Goal: Complete application form

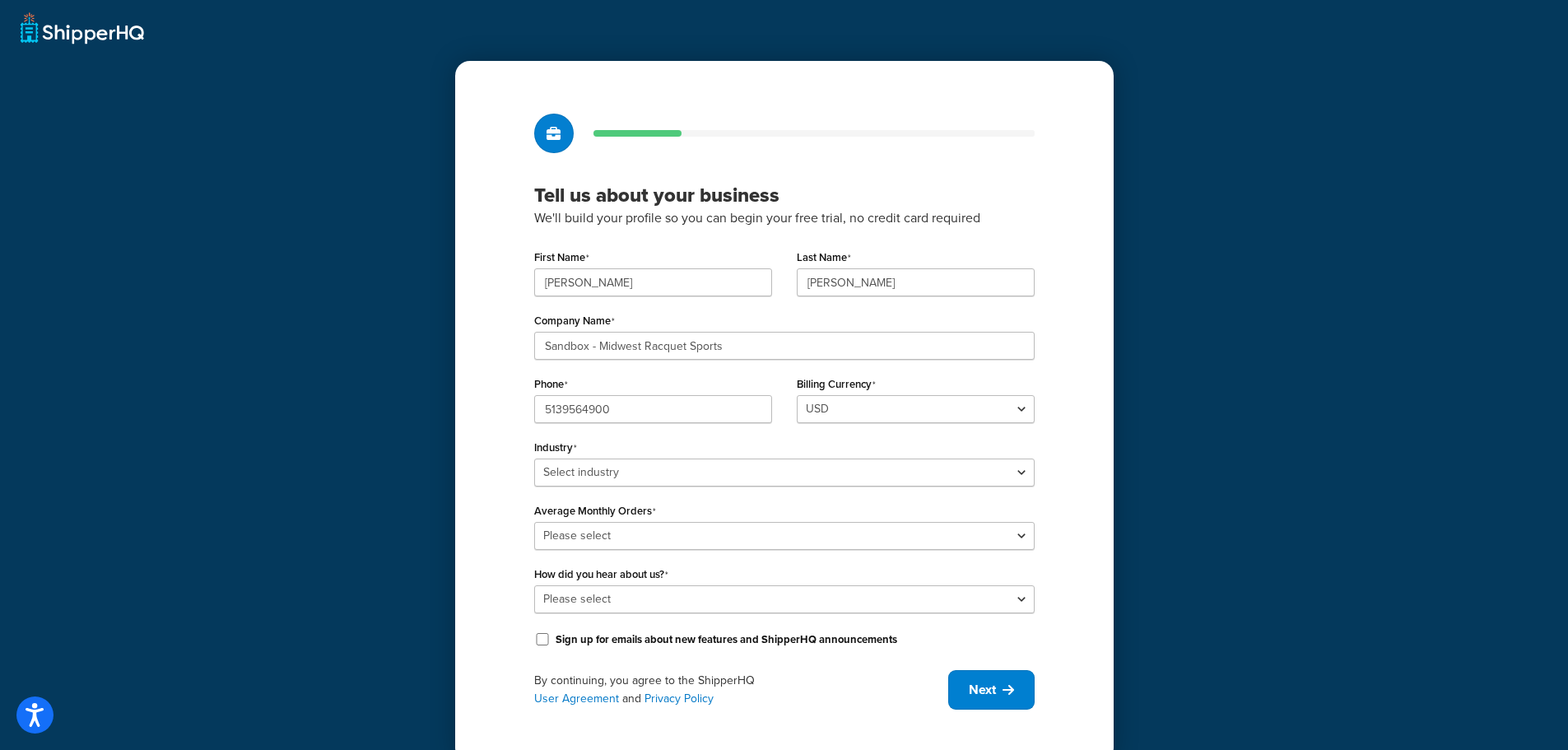
scroll to position [29, 0]
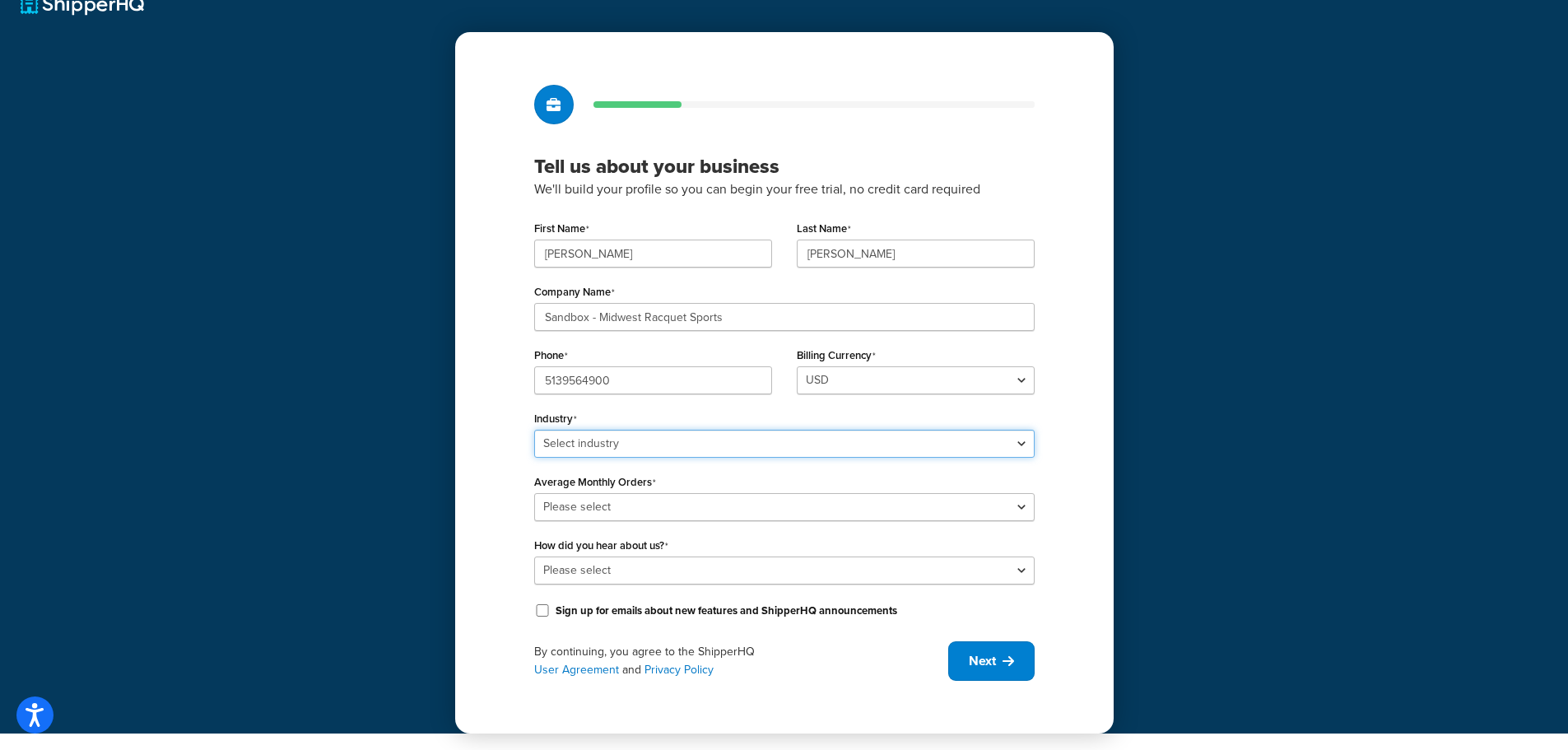
click at [1023, 443] on select "Select industry Automotive Adult Agriculture Alcohol, Tobacco & CBD Arts & Craf…" at bounding box center [784, 443] width 501 height 28
select select "22"
click at [534, 430] on select "Select industry Automotive Adult Agriculture Alcohol, Tobacco & CBD Arts & Craf…" at bounding box center [784, 443] width 501 height 28
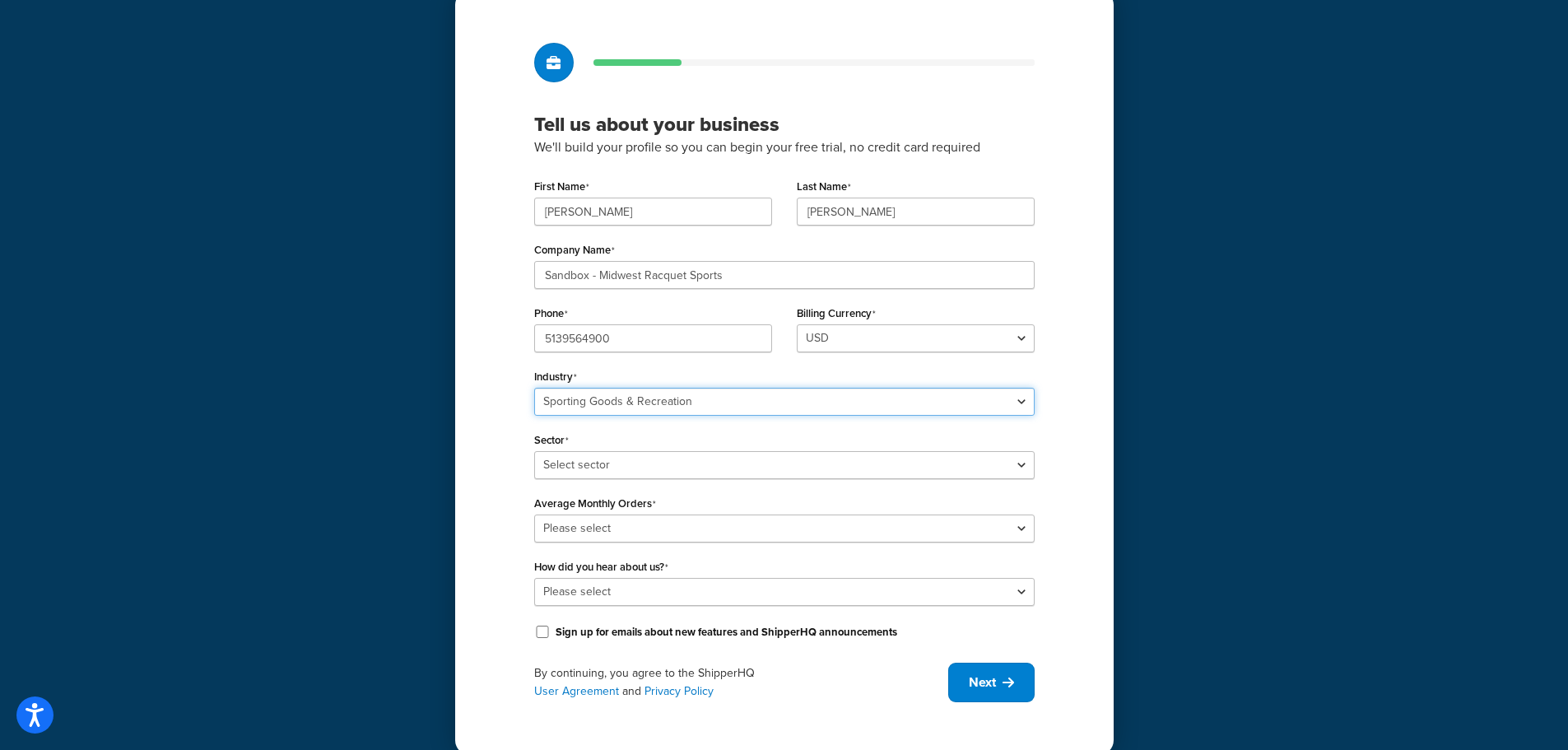
scroll to position [93, 0]
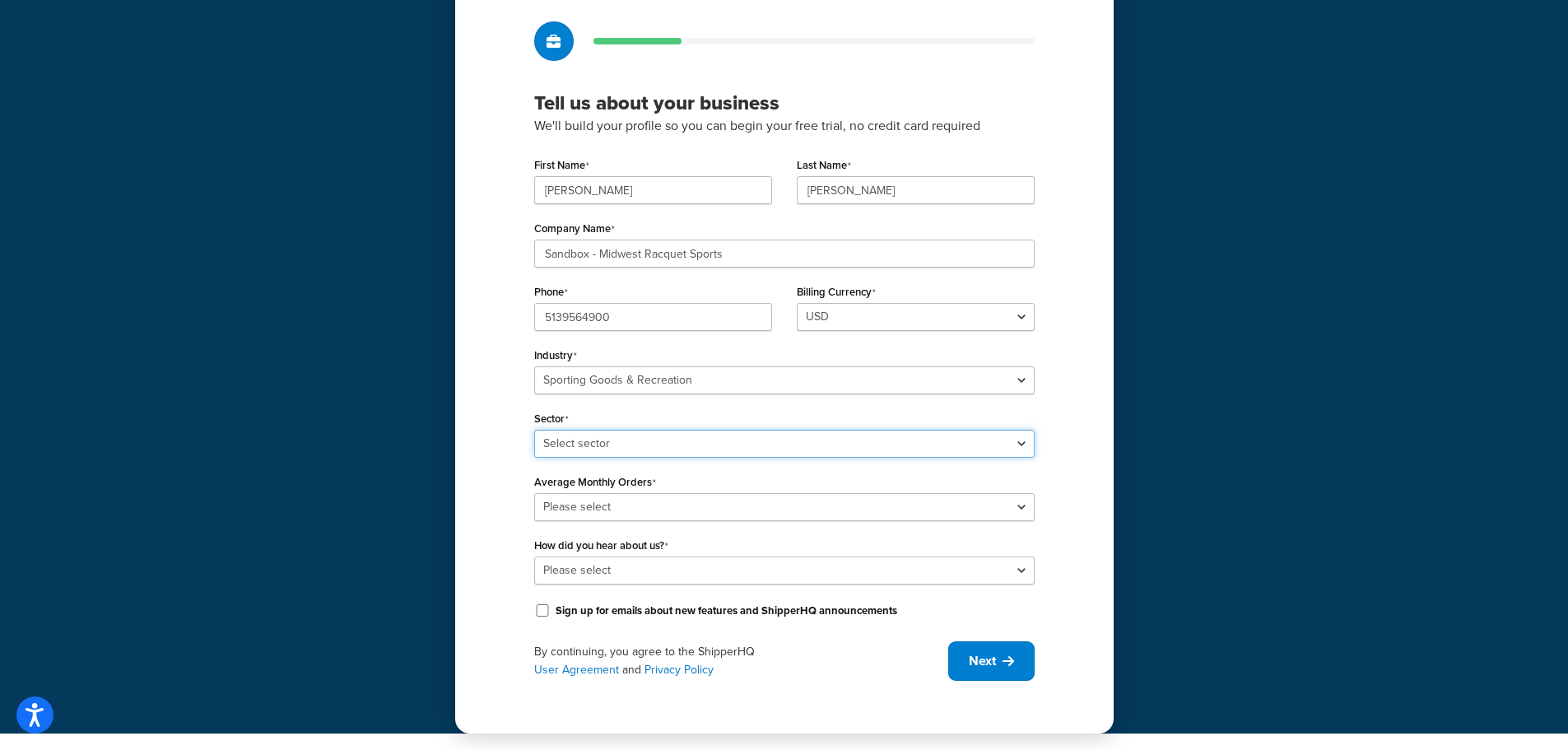
click at [689, 446] on select "Select sector Boating & Marine Equipment Camping & Outdoor Equipment Hunting & …" at bounding box center [784, 443] width 501 height 28
select select "56"
click at [534, 430] on select "Select sector Boating & Marine Equipment Camping & Outdoor Equipment Hunting & …" at bounding box center [784, 443] width 501 height 28
click at [673, 506] on select "Please select 0-500 501-1,000 1,001-10,000 10,001-20,000 Over 20,000" at bounding box center [784, 506] width 501 height 28
select select "5"
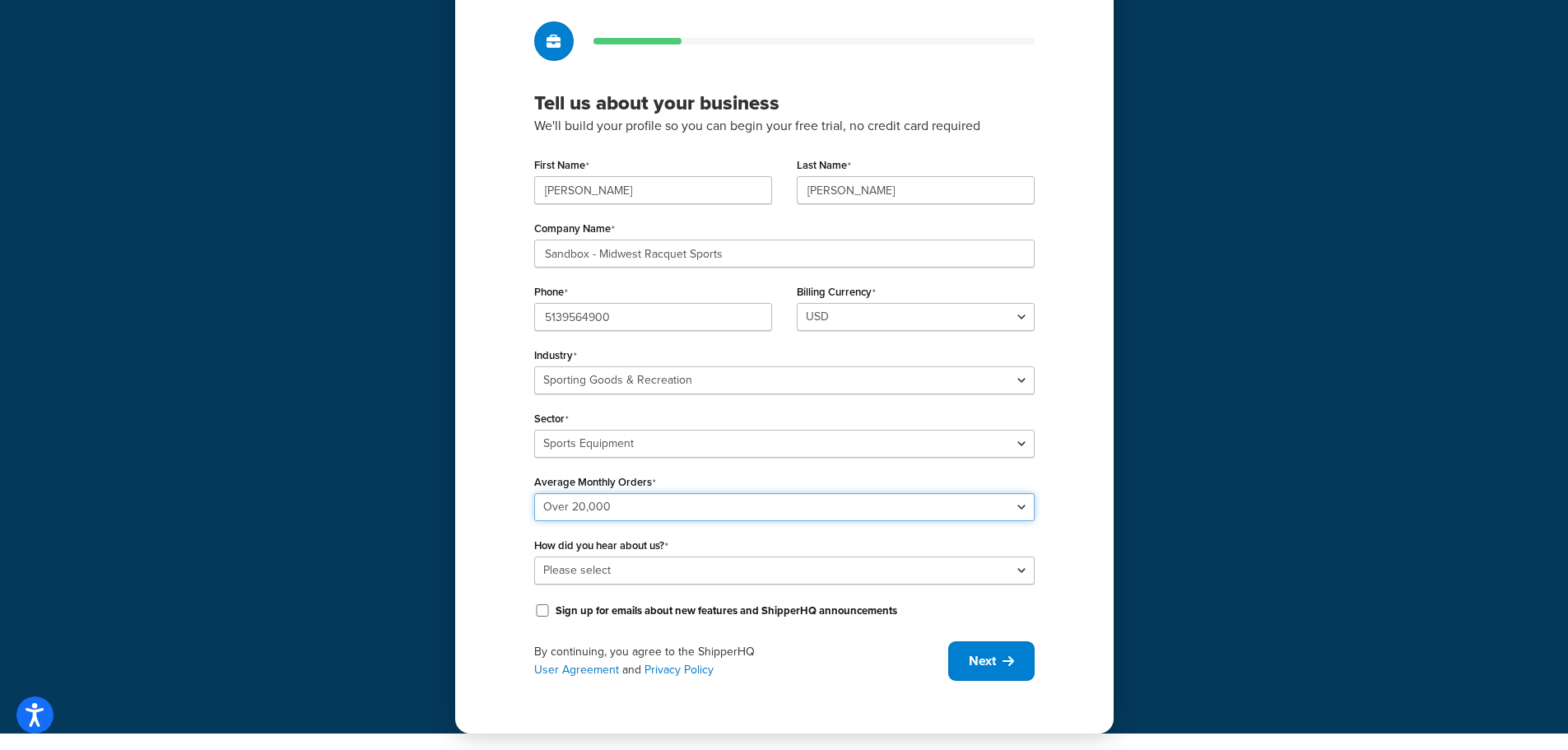
click at [534, 493] on select "Please select 0-500 501-1,000 1,001-10,000 10,001-20,000 Over 20,000" at bounding box center [784, 506] width 501 height 28
click at [669, 575] on select "Please select Online Search App Store or Marketplace Listing Referred by Agency…" at bounding box center [784, 570] width 501 height 28
select select "1"
click at [534, 556] on select "Please select Online Search App Store or Marketplace Listing Referred by Agency…" at bounding box center [784, 570] width 501 height 28
click at [981, 660] on span "Next" at bounding box center [982, 660] width 27 height 19
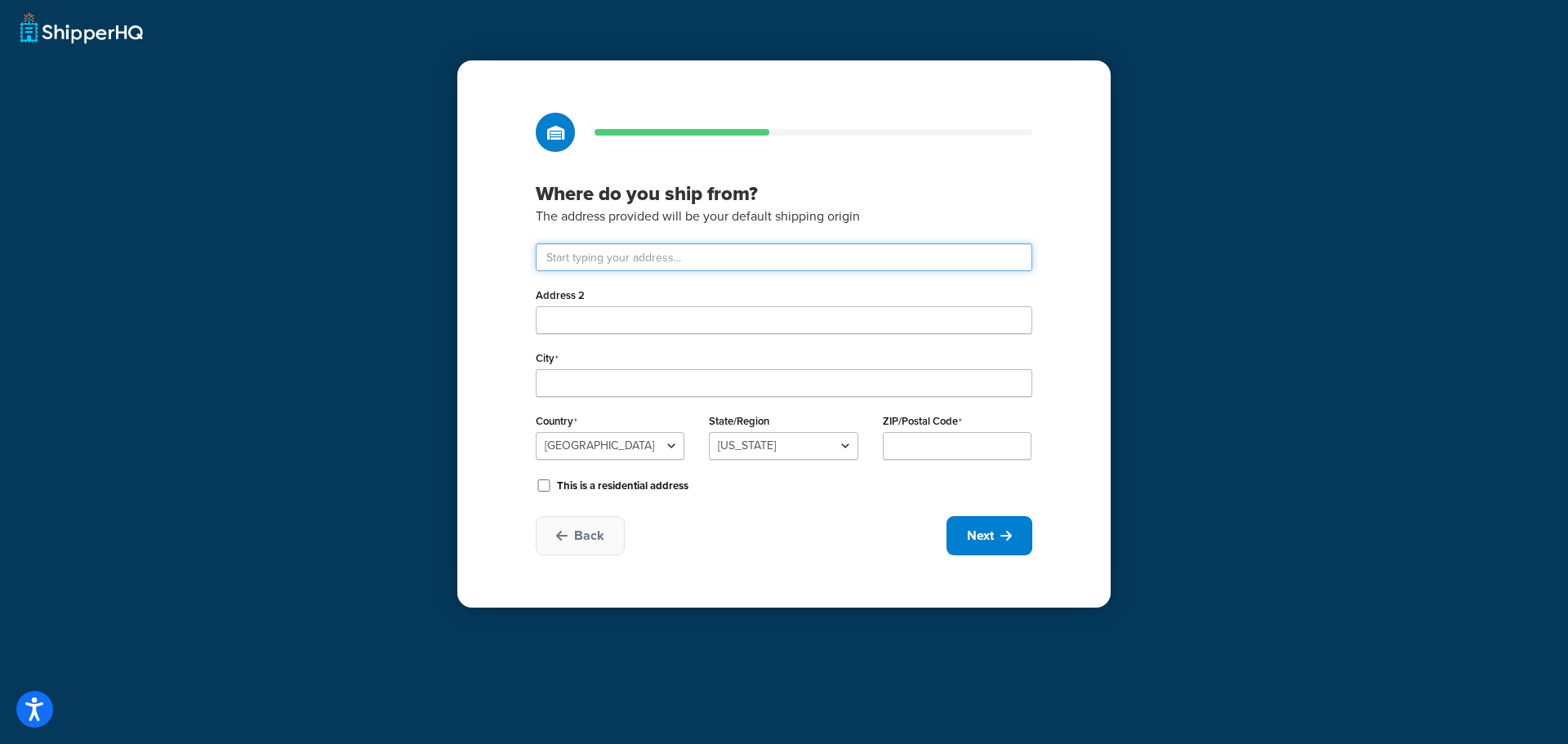
click at [595, 254] on input "text" at bounding box center [784, 257] width 497 height 28
type input "11613 Reading Rd"
type input "Cincinnati"
select select "35"
type input "45241"
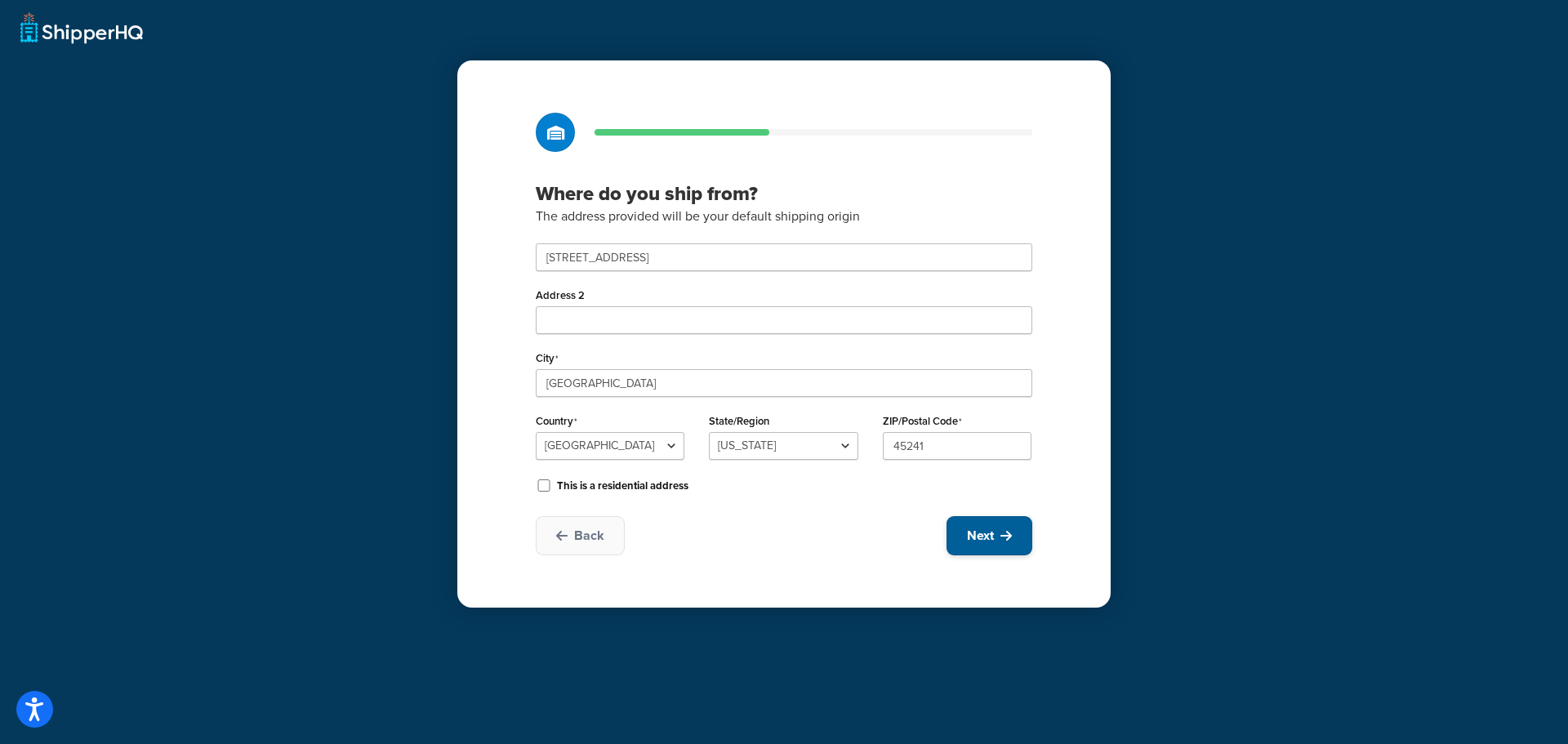
click at [991, 537] on span "Next" at bounding box center [980, 535] width 27 height 18
select select "1"
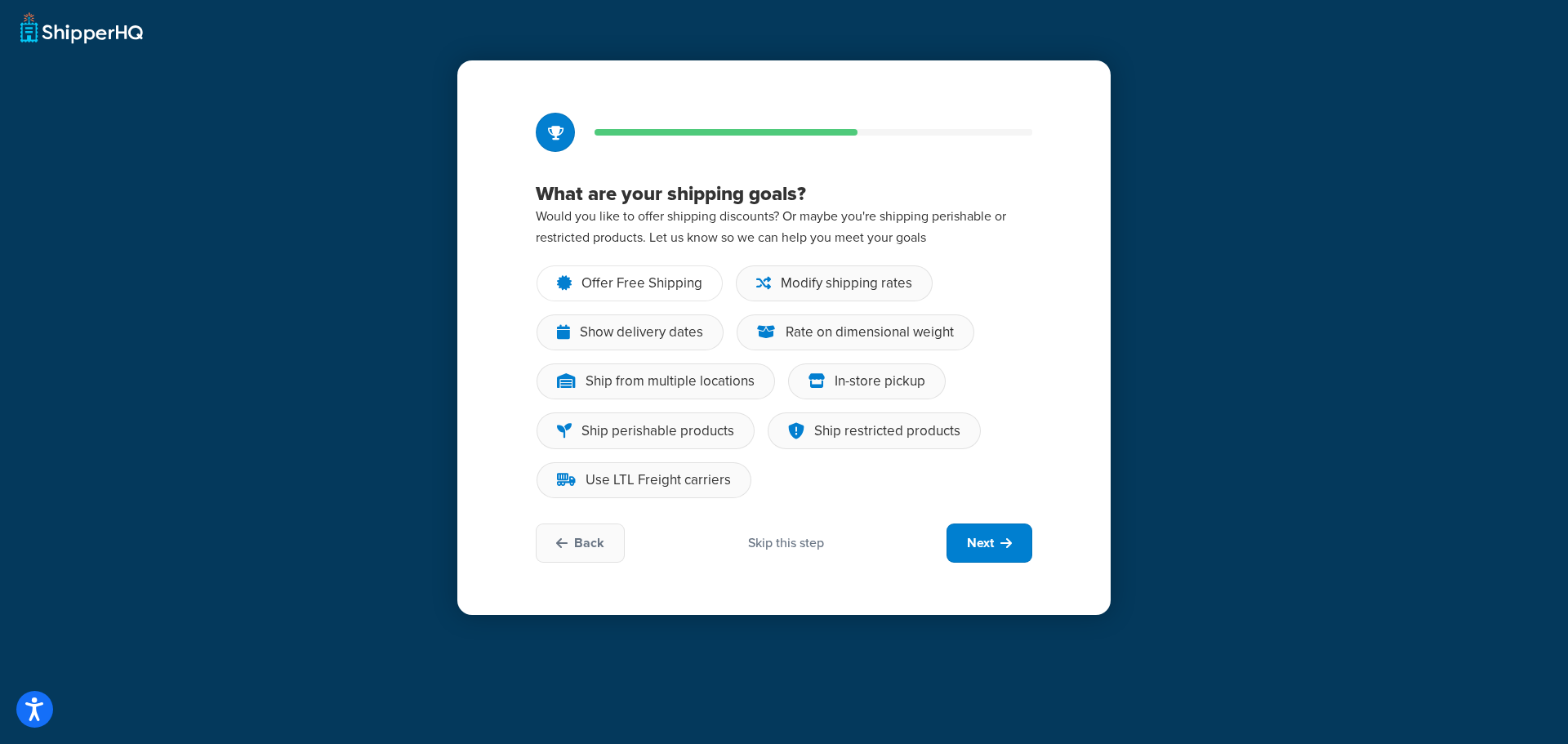
click at [614, 284] on div "Offer Free Shipping" at bounding box center [641, 283] width 121 height 16
click at [0, 0] on input "Offer Free Shipping" at bounding box center [0, 0] width 0 height 0
click at [895, 374] on div "In-store pickup" at bounding box center [880, 381] width 91 height 16
click at [0, 0] on input "In-store pickup" at bounding box center [0, 0] width 0 height 0
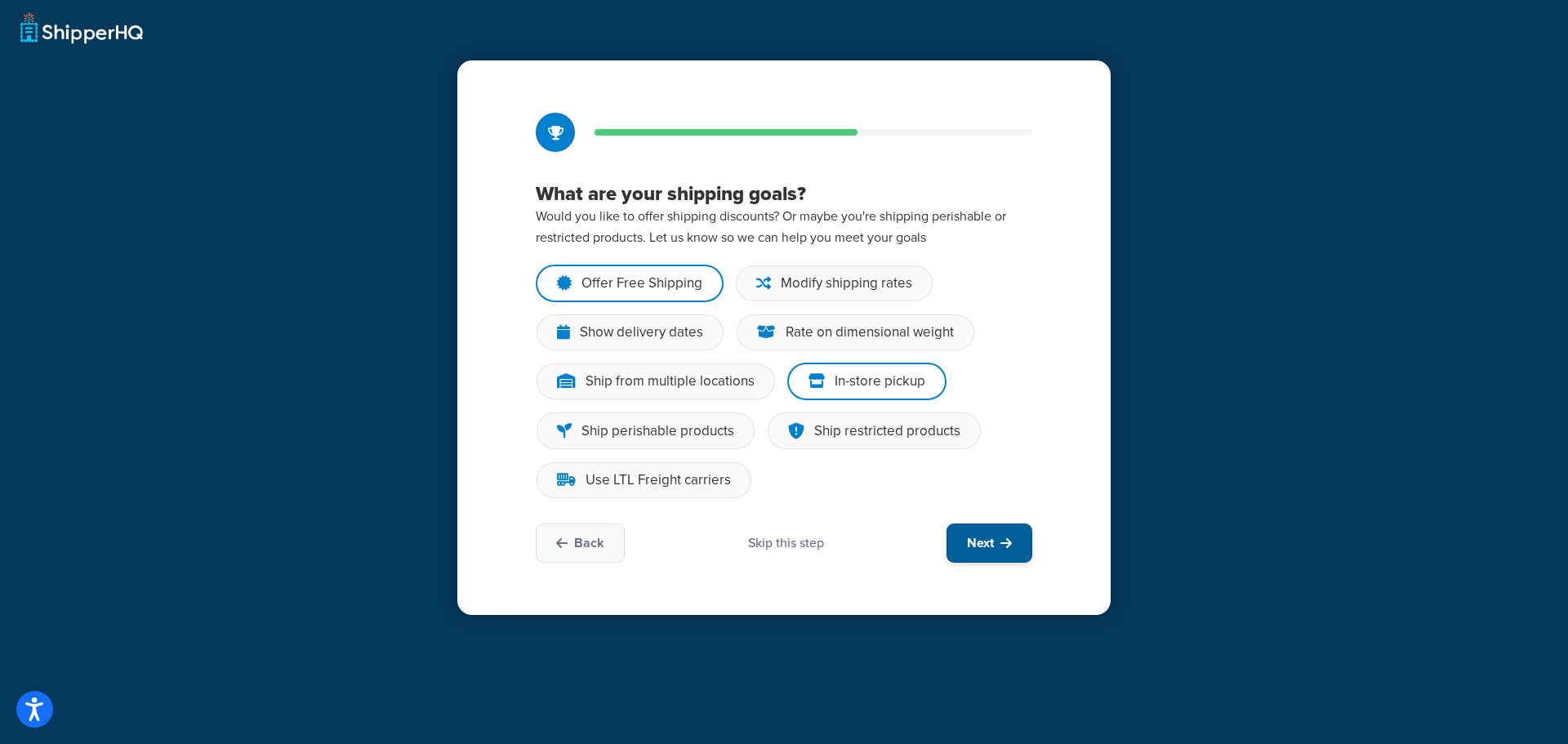
click at [989, 545] on span "Next" at bounding box center [980, 542] width 27 height 18
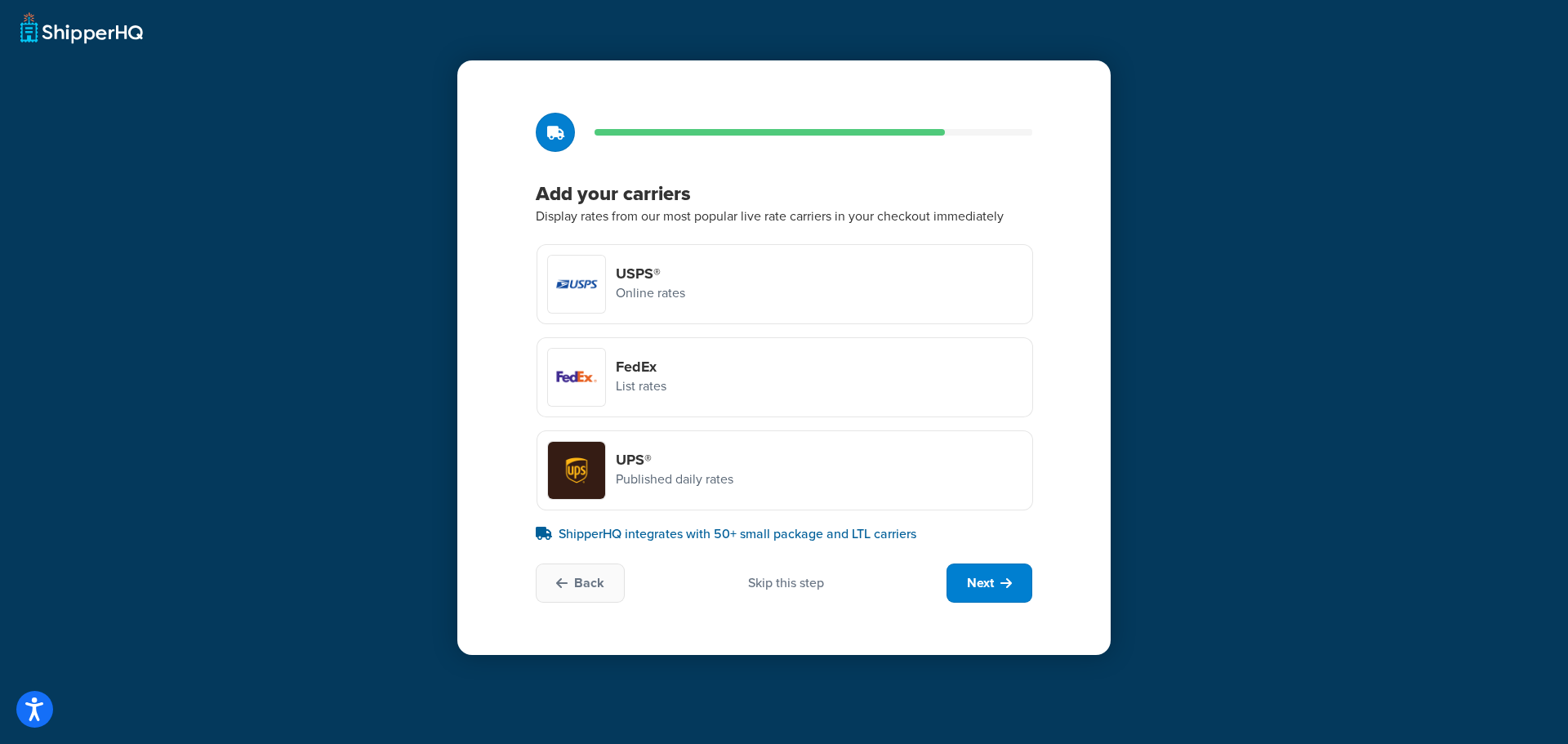
click at [686, 371] on div "FedEx List rates" at bounding box center [785, 377] width 497 height 80
click at [0, 0] on input "FedEx List rates" at bounding box center [0, 0] width 0 height 0
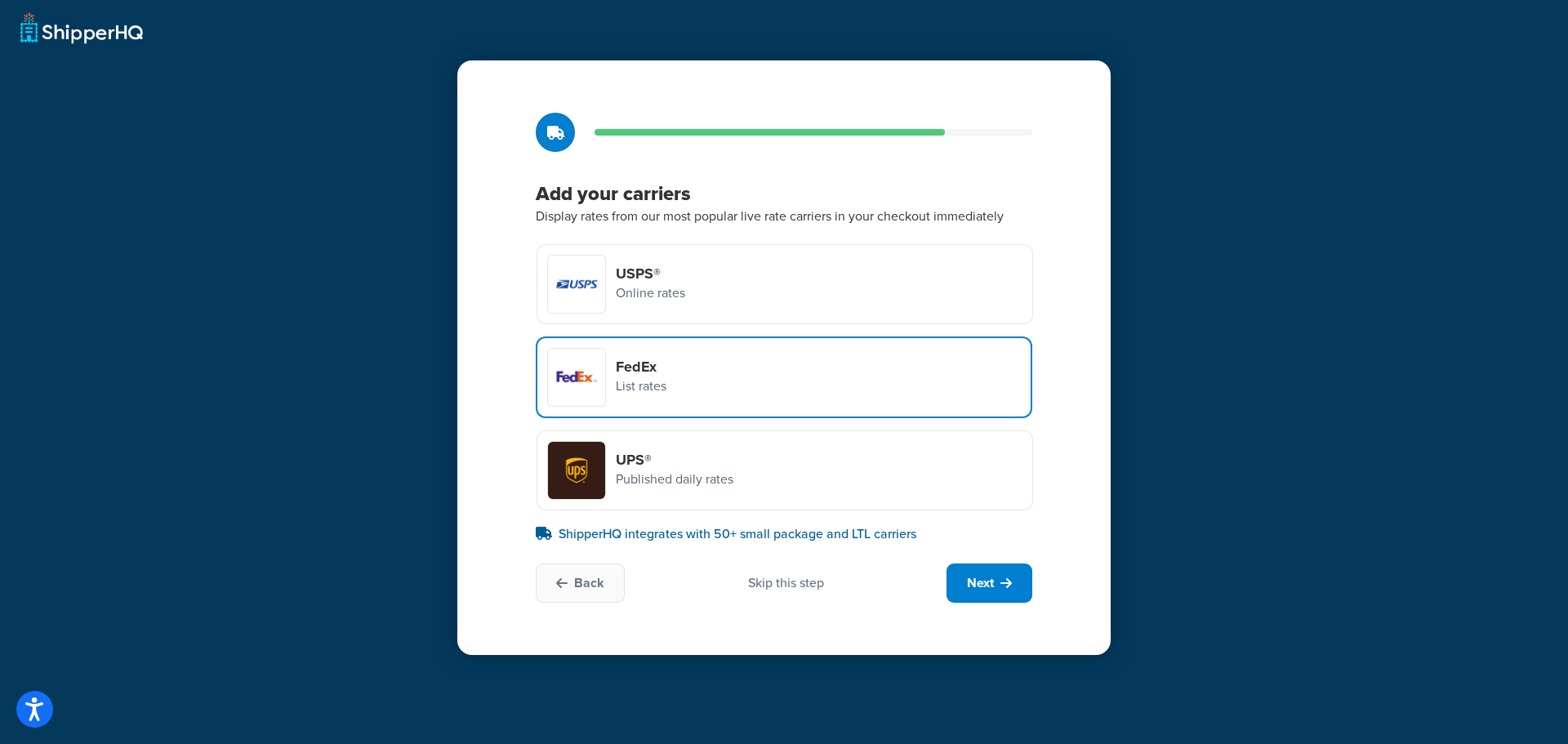
click at [755, 465] on div "UPS® Published daily rates" at bounding box center [785, 470] width 497 height 80
click at [0, 0] on input "UPS® Published daily rates" at bounding box center [0, 0] width 0 height 0
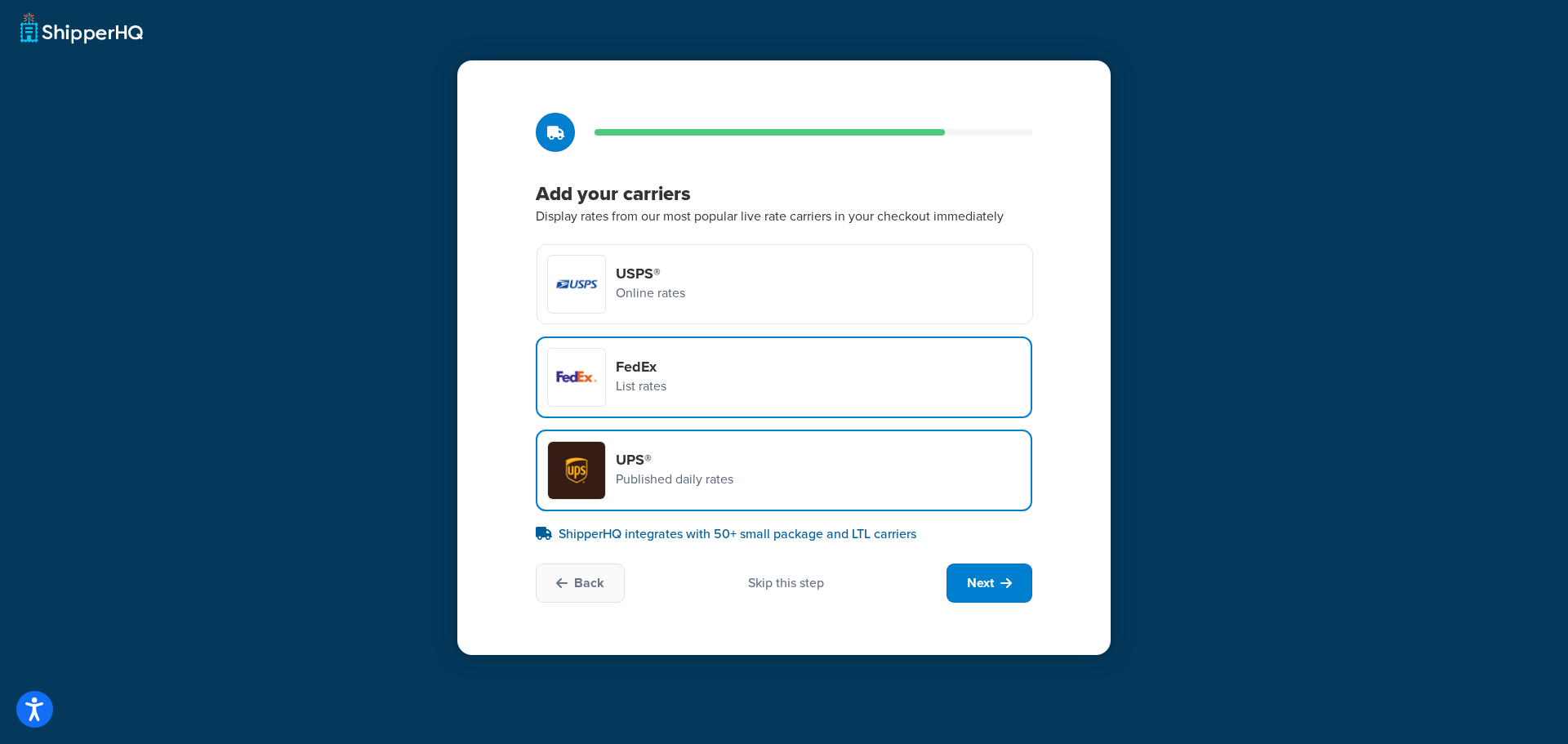
click at [740, 299] on div "USPS® Online rates" at bounding box center [785, 284] width 497 height 80
click at [0, 0] on input "USPS® Online rates" at bounding box center [0, 0] width 0 height 0
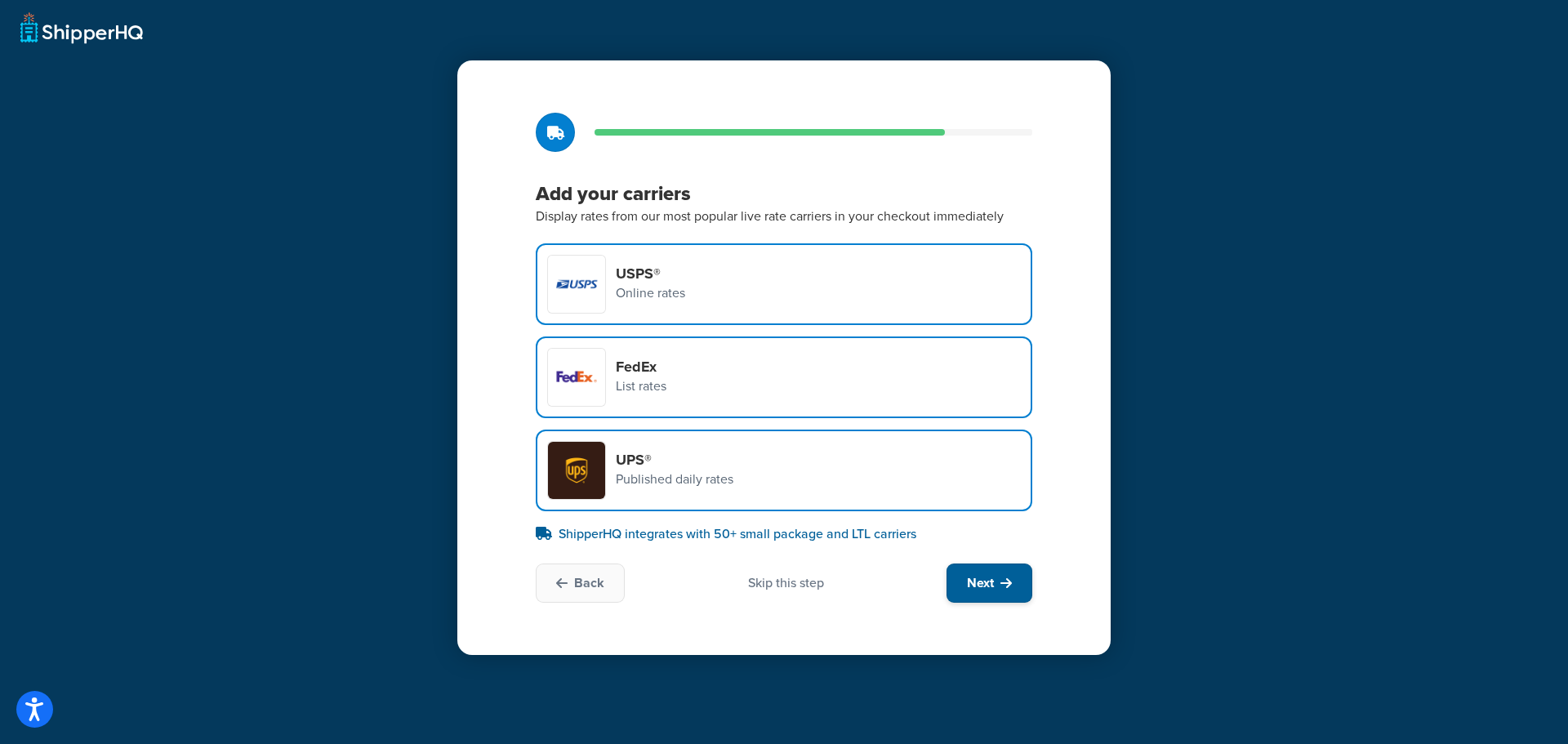
click at [994, 586] on button "Next" at bounding box center [989, 583] width 86 height 40
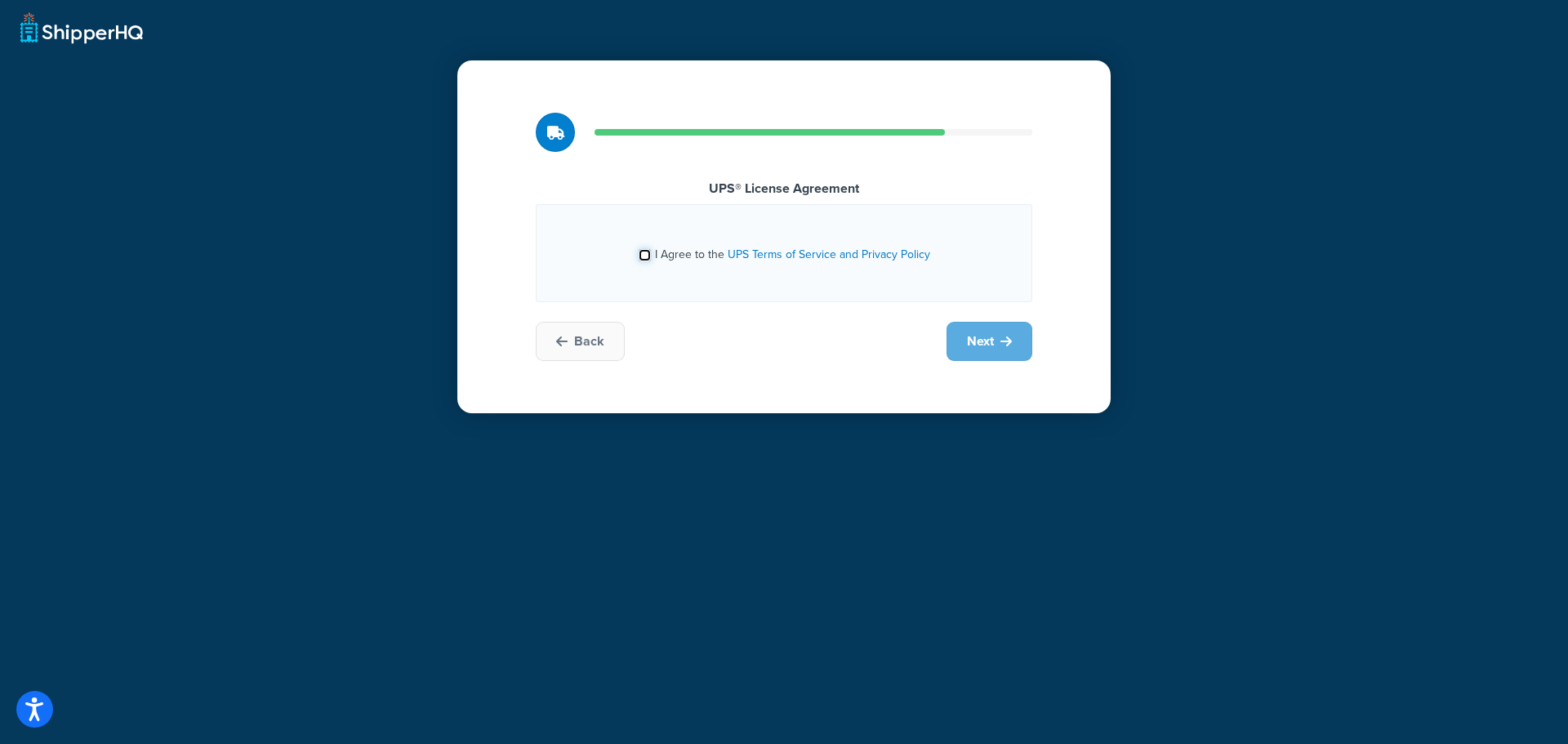
click at [644, 255] on input "I Agree to the UPS Terms of Service and Privacy Policy" at bounding box center [645, 255] width 13 height 13
checkbox input "true"
click at [991, 350] on span "Next" at bounding box center [980, 341] width 27 height 18
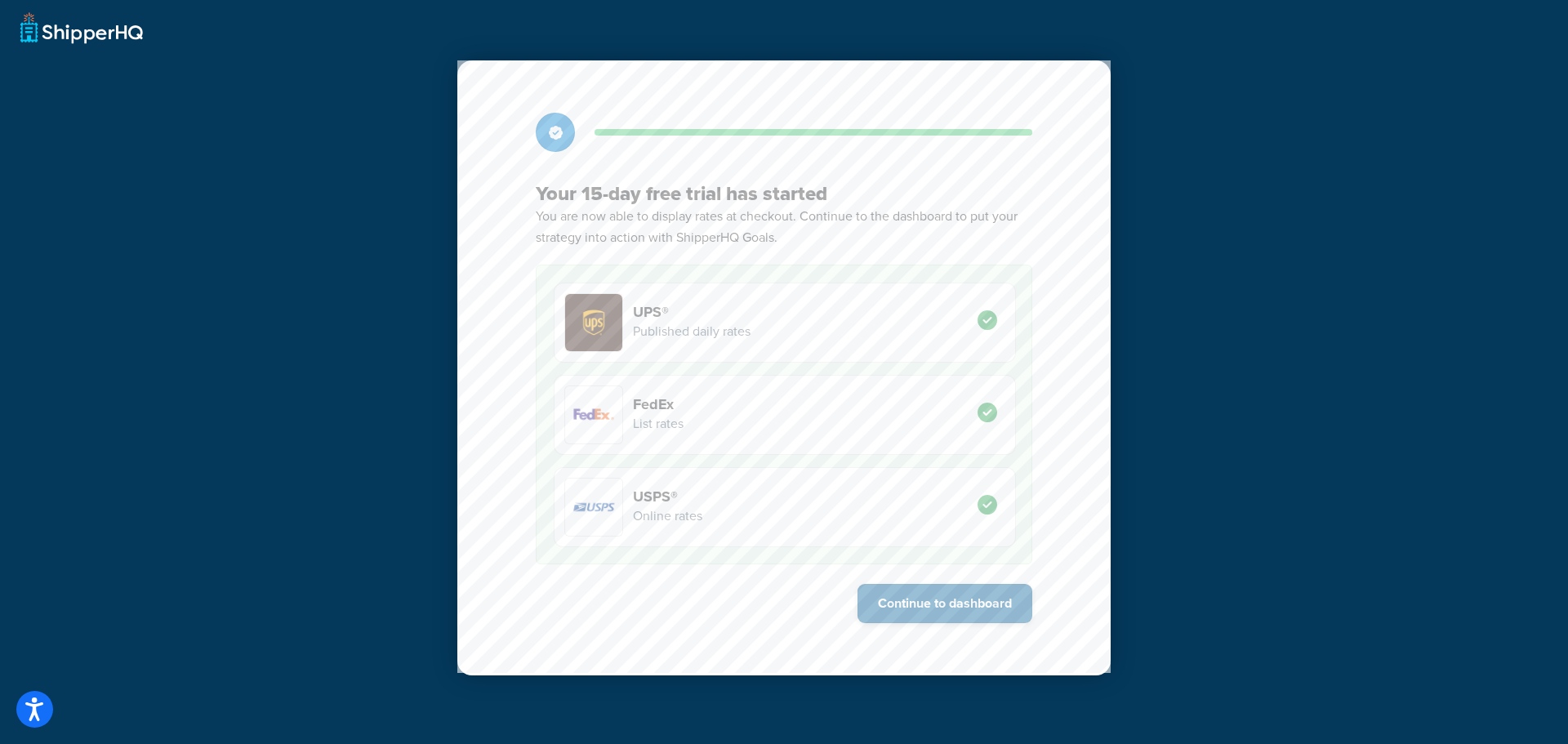
click at [955, 605] on button "Continue to dashboard" at bounding box center [944, 603] width 175 height 40
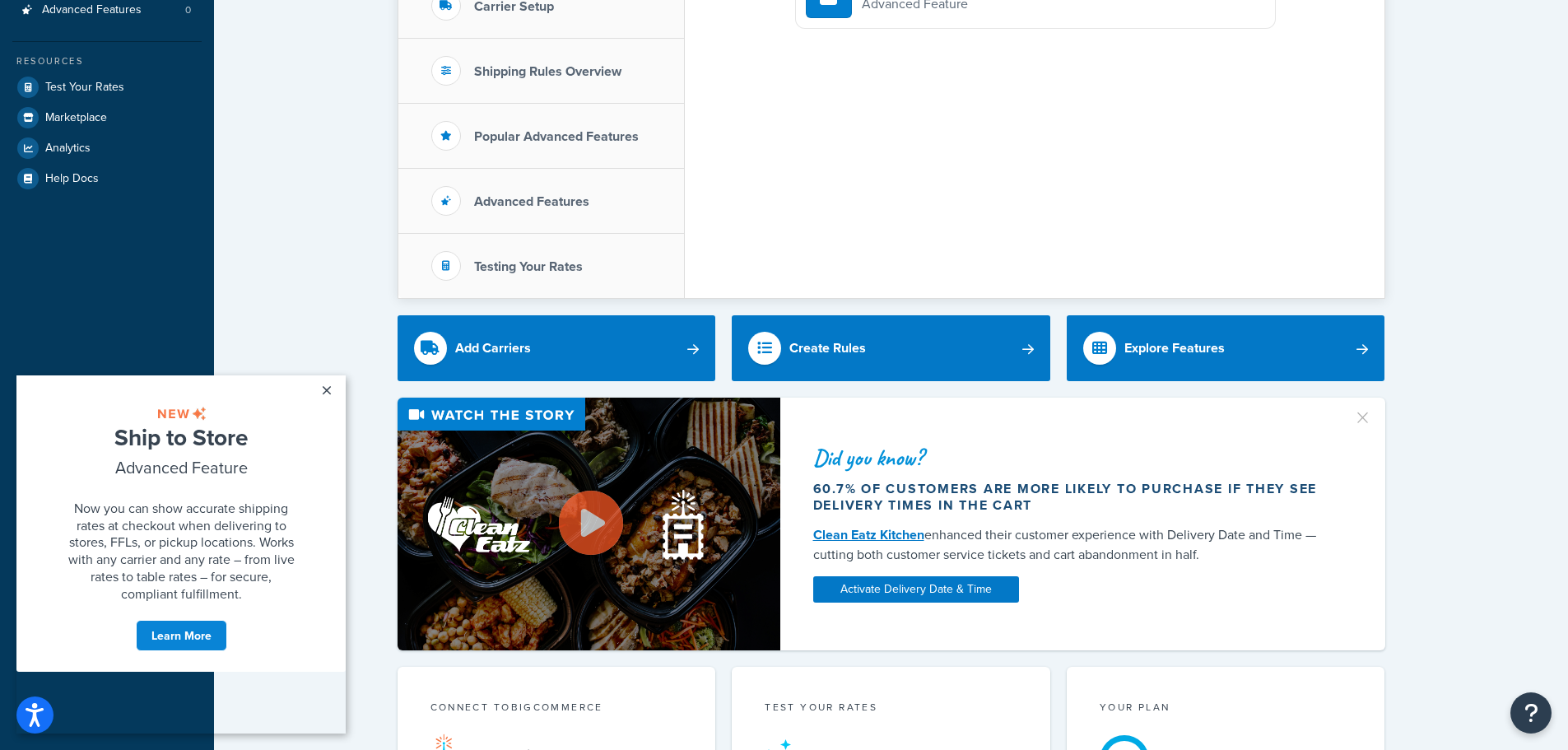
scroll to position [411, 0]
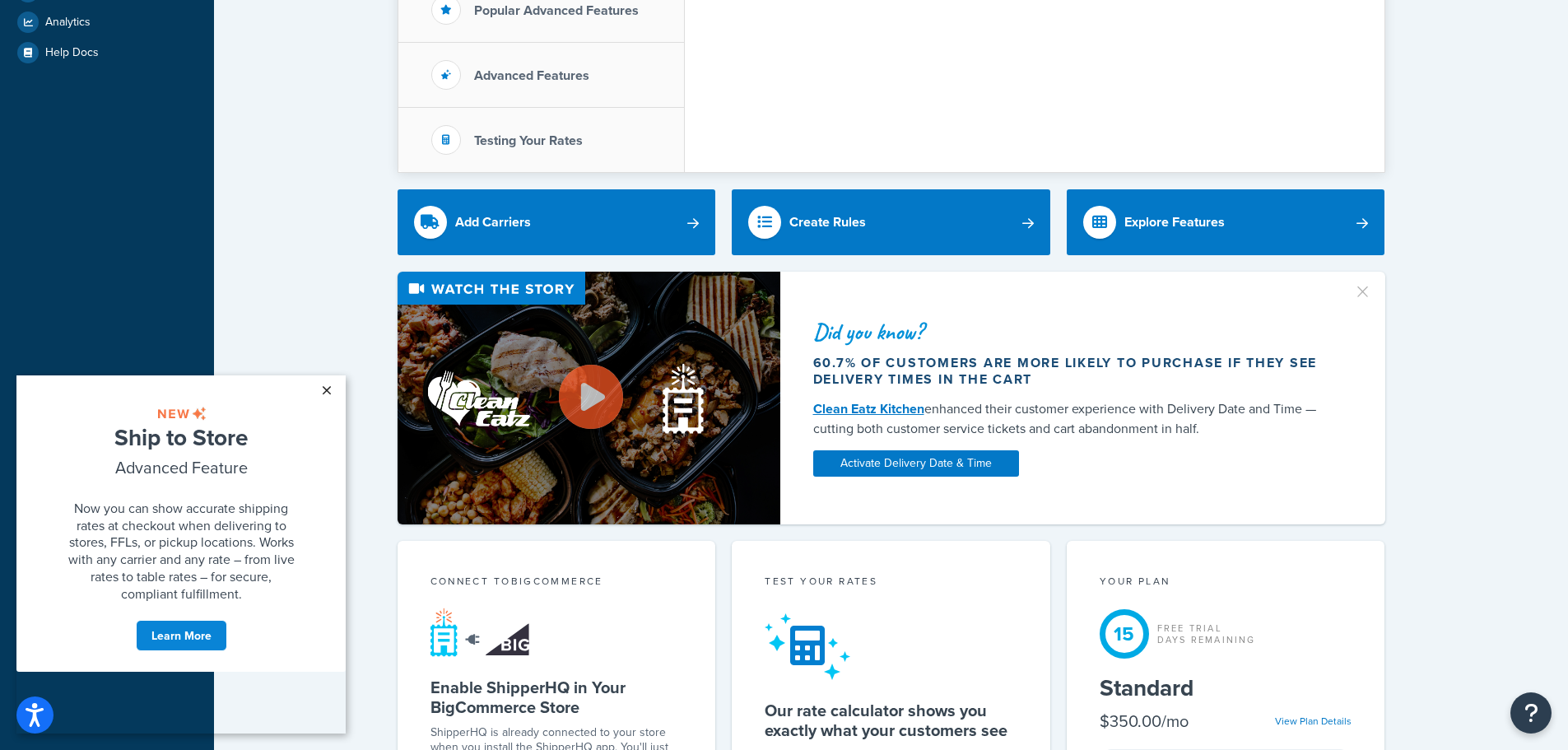
click at [328, 385] on link "×" at bounding box center [326, 390] width 29 height 29
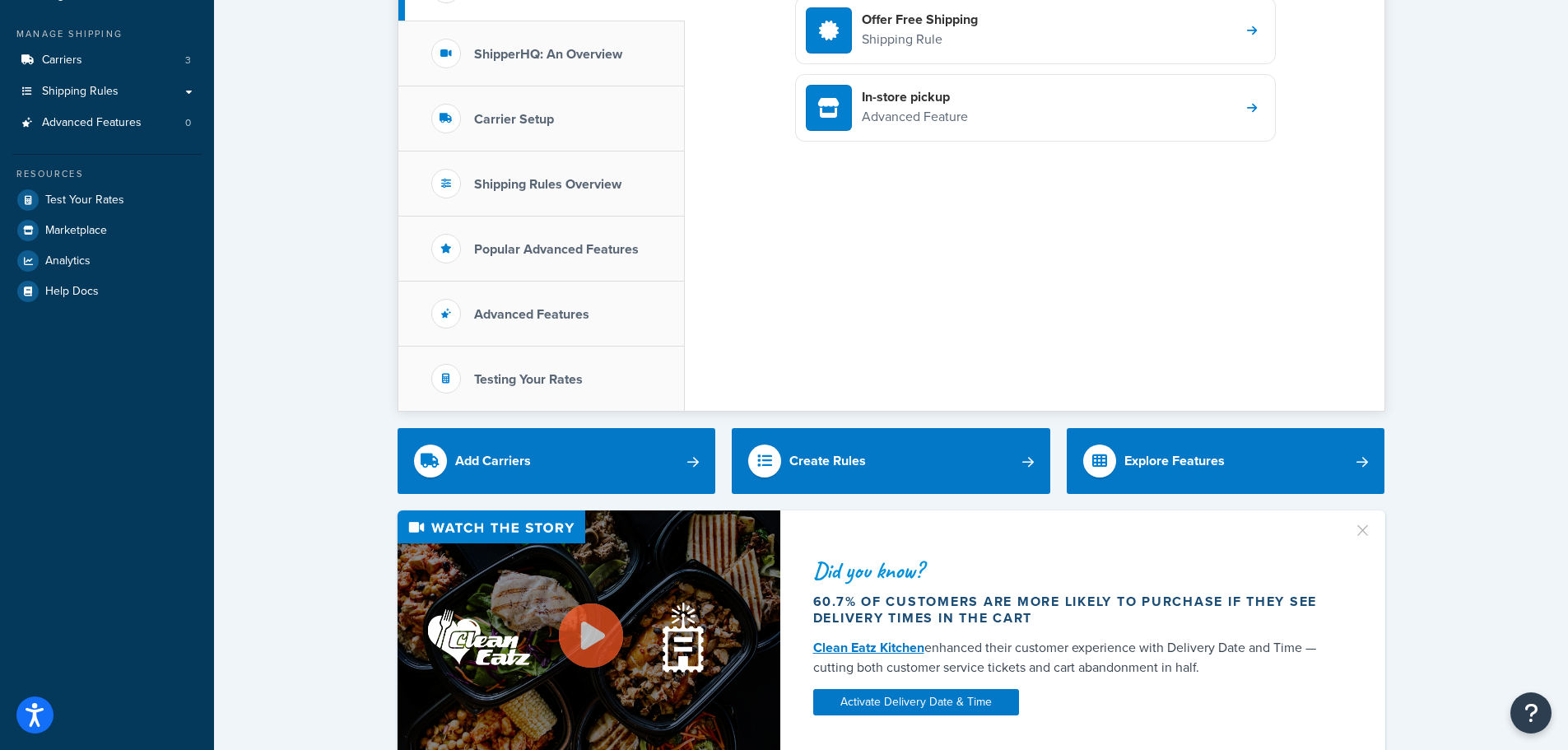
scroll to position [0, 0]
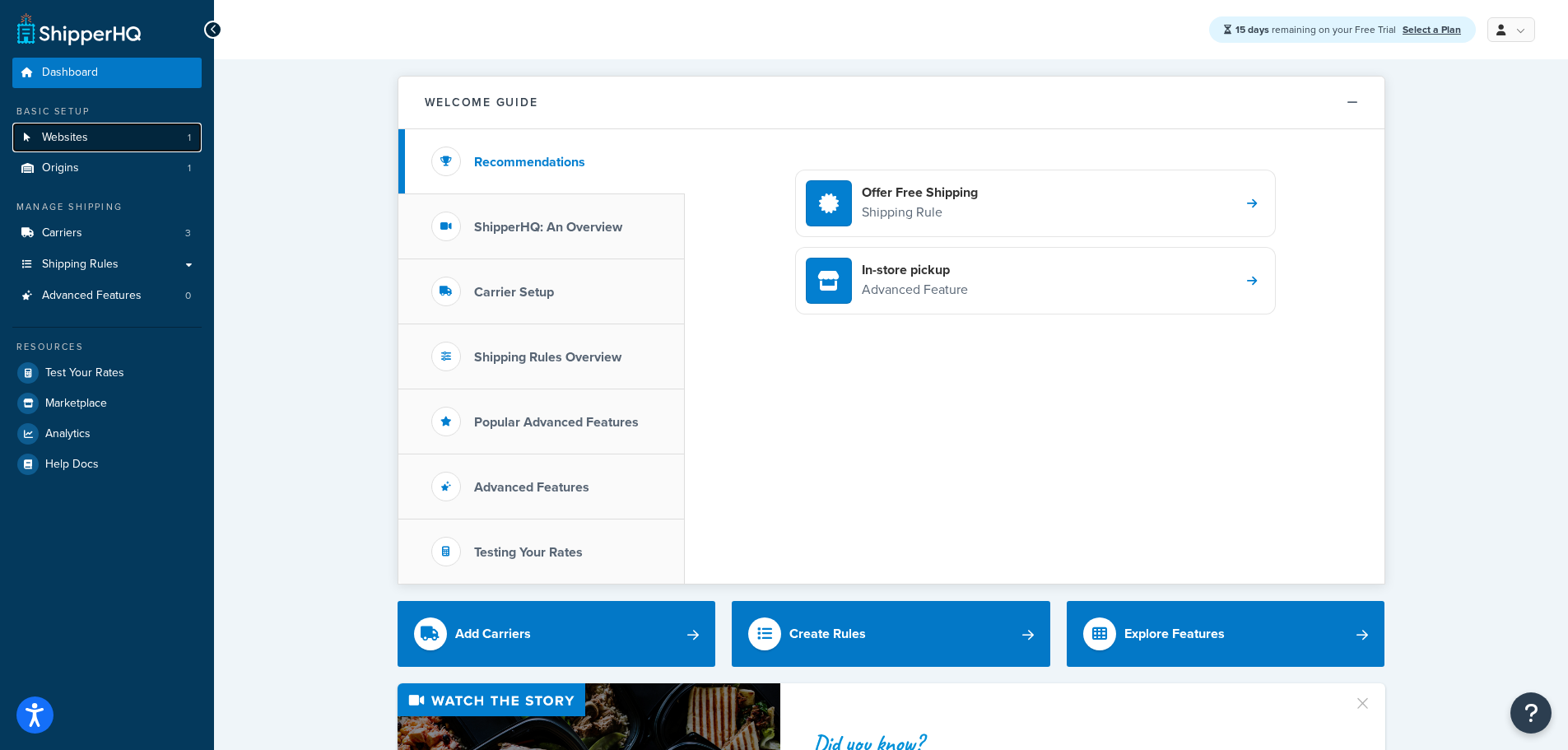
click at [79, 136] on span "Websites" at bounding box center [64, 137] width 46 height 14
